Goal: Task Accomplishment & Management: Manage account settings

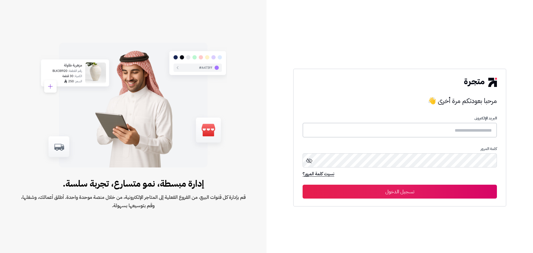
type input "**********"
click at [413, 195] on button "تسجيل الدخول" at bounding box center [399, 191] width 194 height 14
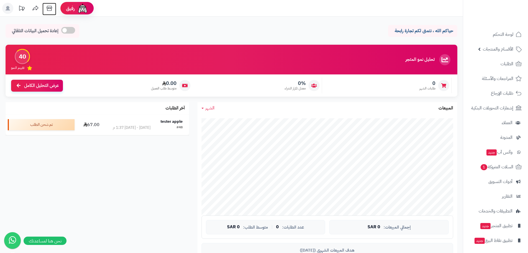
click at [51, 11] on icon at bounding box center [49, 8] width 11 height 11
click at [501, 51] on span "الأقسام والمنتجات" at bounding box center [498, 49] width 31 height 8
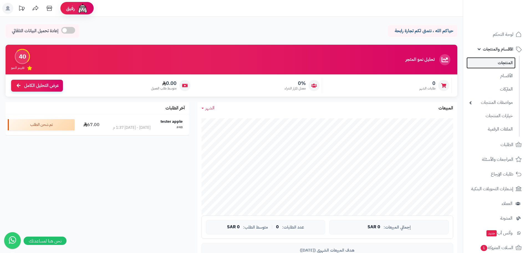
click at [498, 64] on link "المنتجات" at bounding box center [491, 62] width 49 height 11
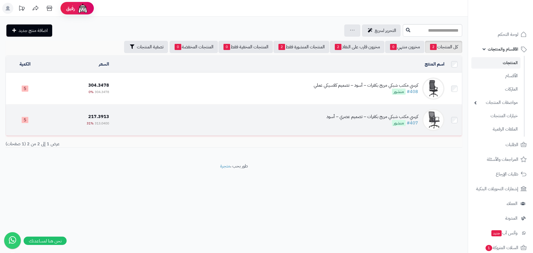
click at [245, 123] on td "كرسي مكتب شبكي مريح بكفرات – تصميم عصري – أسود #407 منشور" at bounding box center [278, 119] width 335 height 31
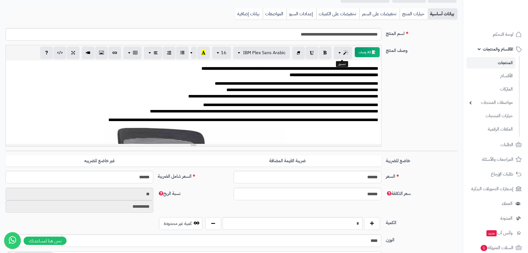
scroll to position [55, 0]
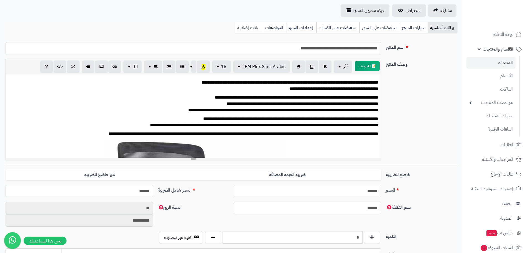
click at [246, 30] on link "بيانات إضافية" at bounding box center [249, 27] width 28 height 11
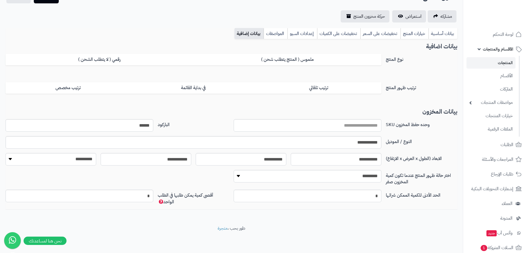
scroll to position [0, 0]
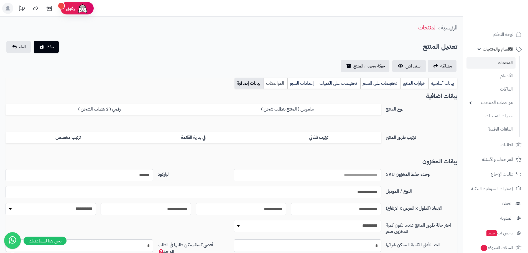
click at [276, 84] on link "المواصفات" at bounding box center [276, 83] width 24 height 11
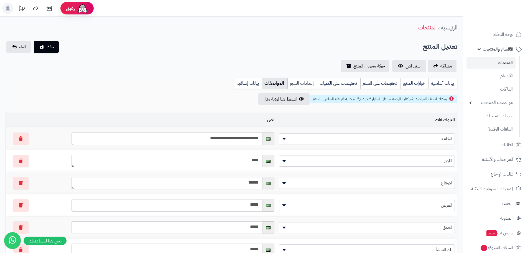
click at [301, 81] on link "إعدادات السيو" at bounding box center [303, 83] width 30 height 11
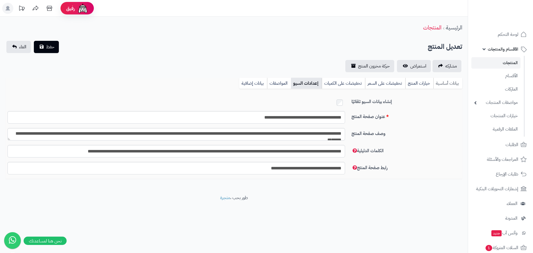
click at [446, 83] on link "بيانات أساسية" at bounding box center [447, 83] width 29 height 11
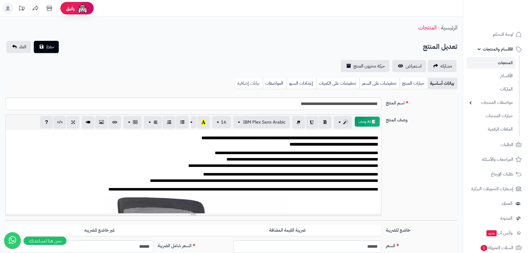
click at [251, 82] on link "بيانات إضافية" at bounding box center [249, 83] width 28 height 11
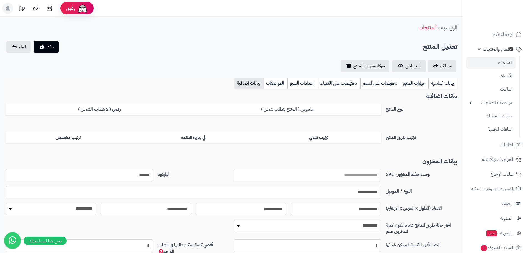
click at [500, 62] on link "المنتجات" at bounding box center [491, 62] width 49 height 11
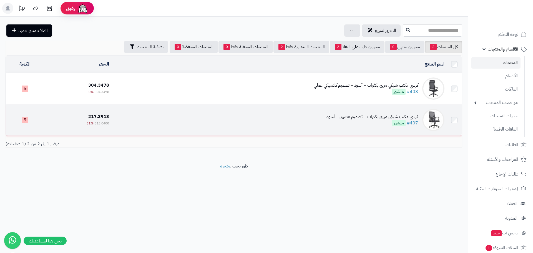
click at [350, 125] on div "كرسي مكتب شبكي مريح بكفرات – تصميم عصري – أسود #407 منشور" at bounding box center [372, 119] width 92 height 13
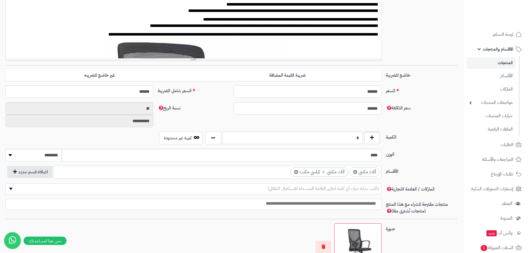
scroll to position [166, 0]
